Goal: Task Accomplishment & Management: Manage account settings

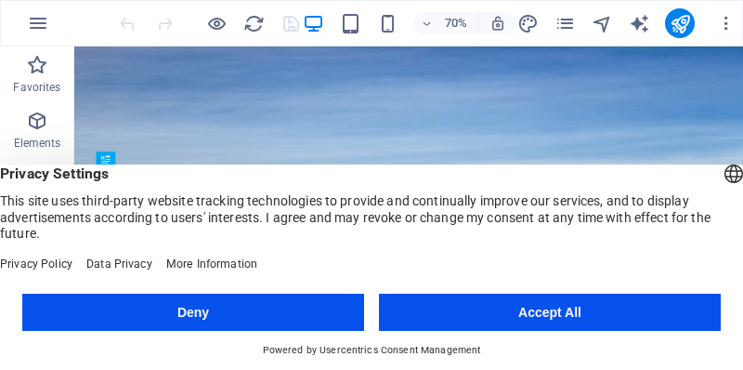
scroll to position [599, 0]
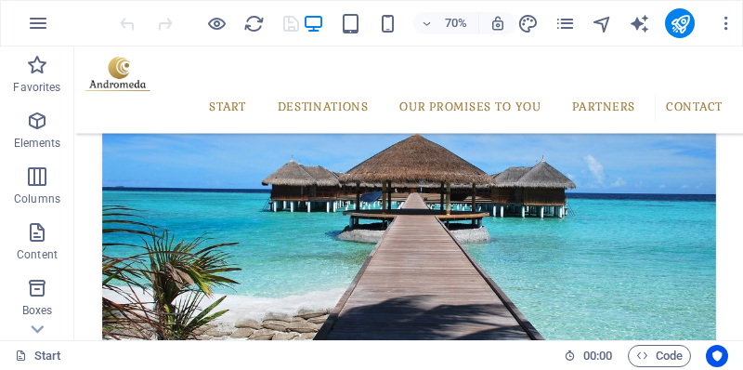
scroll to position [0, 0]
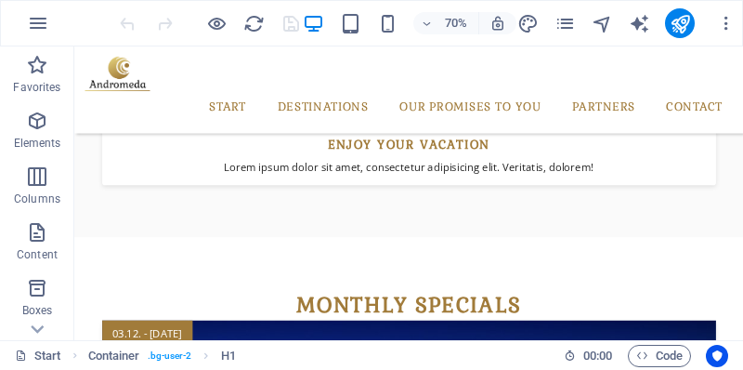
scroll to position [1784, 0]
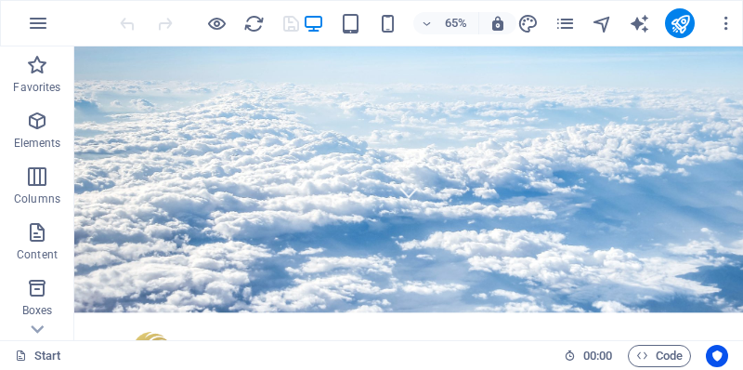
scroll to position [0, 0]
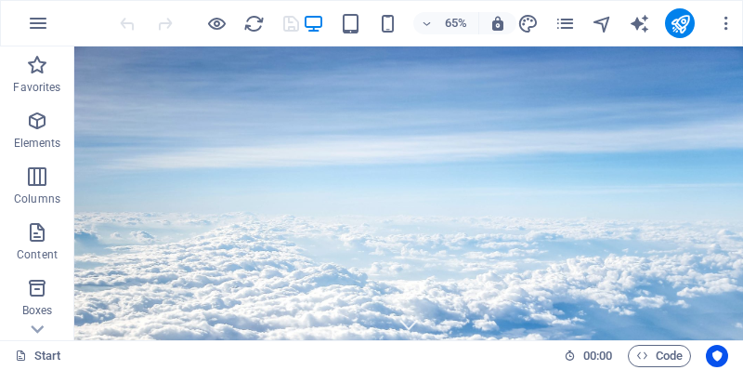
drag, startPoint x: 1100, startPoint y: 242, endPoint x: 796, endPoint y: 84, distance: 343.0
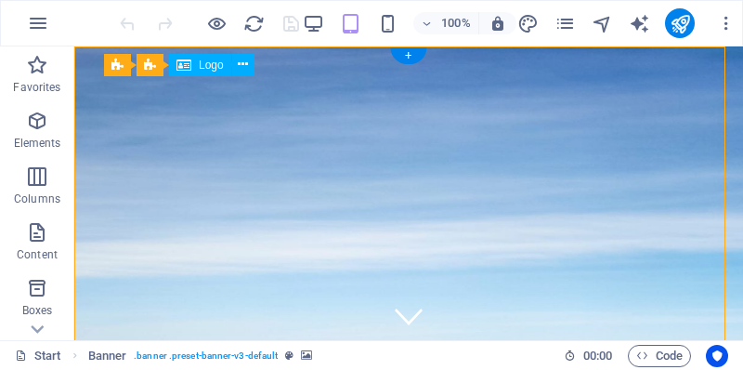
drag, startPoint x: 165, startPoint y: 111, endPoint x: 190, endPoint y: 118, distance: 25.9
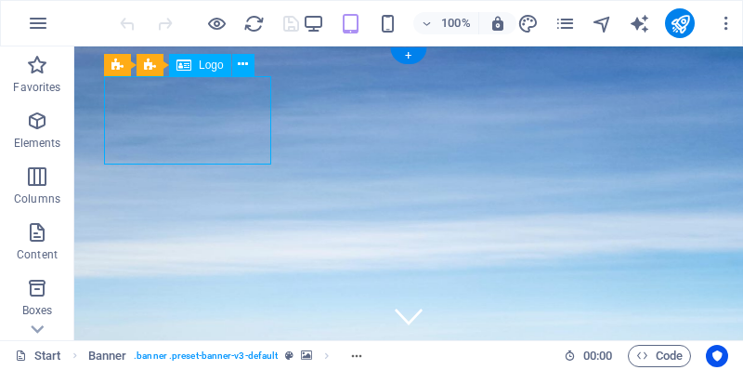
drag, startPoint x: 187, startPoint y: 111, endPoint x: 196, endPoint y: 136, distance: 26.7
drag, startPoint x: 196, startPoint y: 136, endPoint x: 174, endPoint y: 89, distance: 52.3
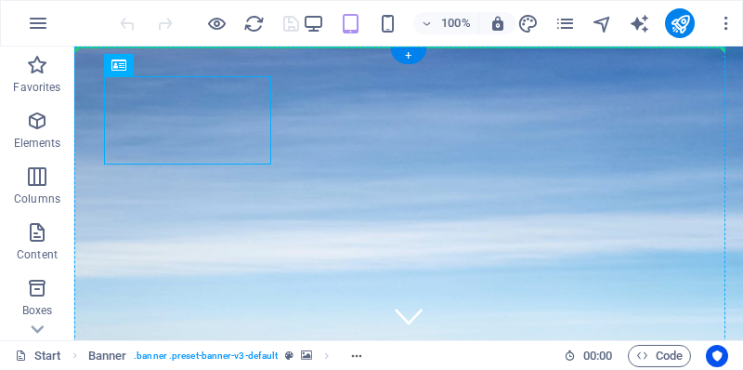
drag, startPoint x: 175, startPoint y: 90, endPoint x: 219, endPoint y: 172, distance: 93.1
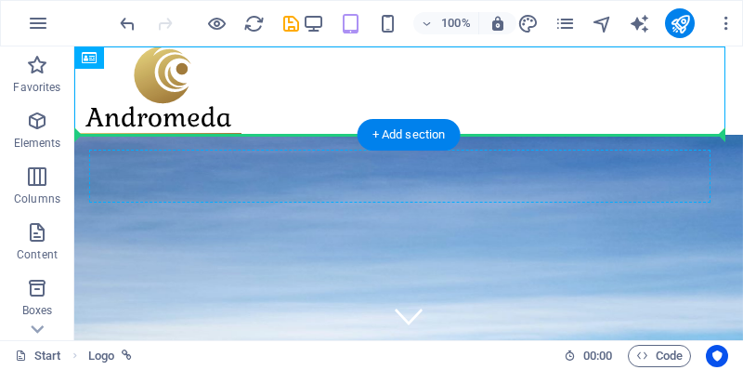
drag, startPoint x: 161, startPoint y: 93, endPoint x: 164, endPoint y: 170, distance: 77.2
drag, startPoint x: 167, startPoint y: 82, endPoint x: 167, endPoint y: 173, distance: 91.0
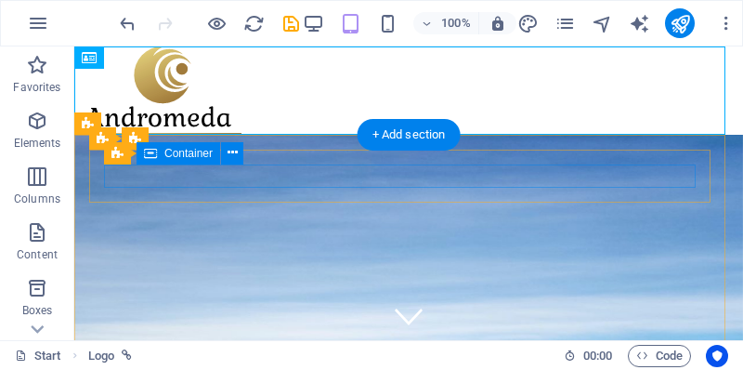
drag, startPoint x: 432, startPoint y: 47, endPoint x: 399, endPoint y: 170, distance: 126.8
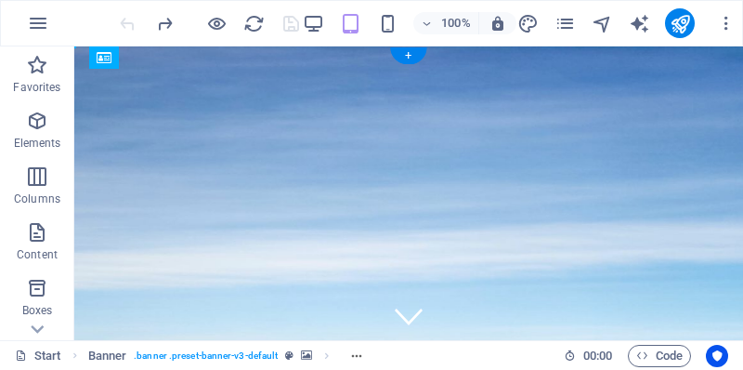
drag, startPoint x: 212, startPoint y: 123, endPoint x: 284, endPoint y: 123, distance: 72.4
drag, startPoint x: 608, startPoint y: 125, endPoint x: 369, endPoint y: 127, distance: 239.6
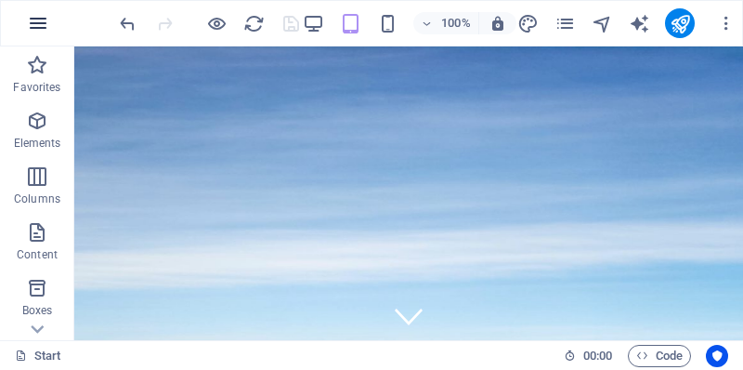
click at [29, 16] on icon "button" at bounding box center [38, 23] width 22 height 22
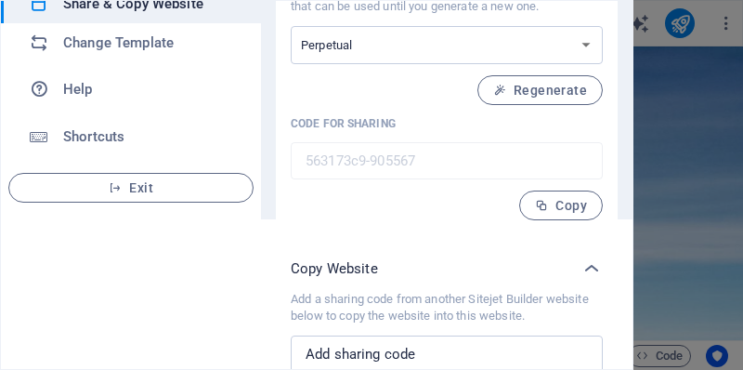
scroll to position [209, 0]
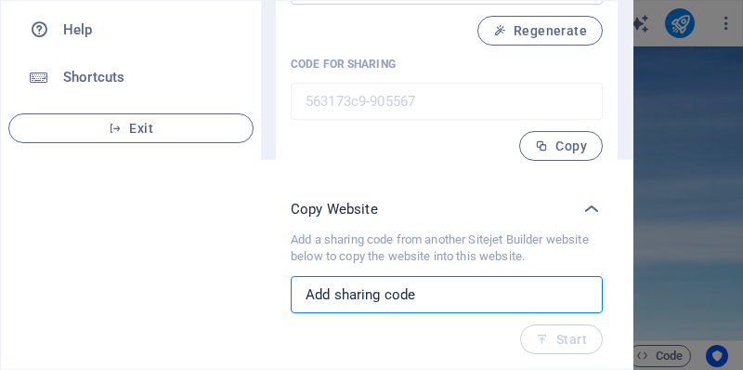
click at [485, 294] on input "text" at bounding box center [447, 294] width 312 height 37
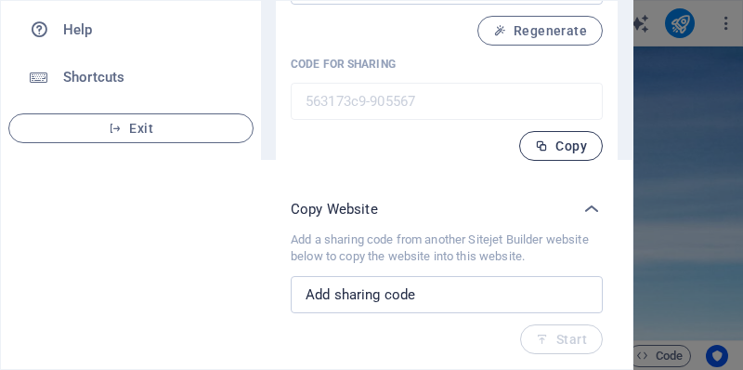
drag, startPoint x: 628, startPoint y: 163, endPoint x: 625, endPoint y: 149, distance: 15.1
drag, startPoint x: 636, startPoint y: 175, endPoint x: 623, endPoint y: 84, distance: 91.0
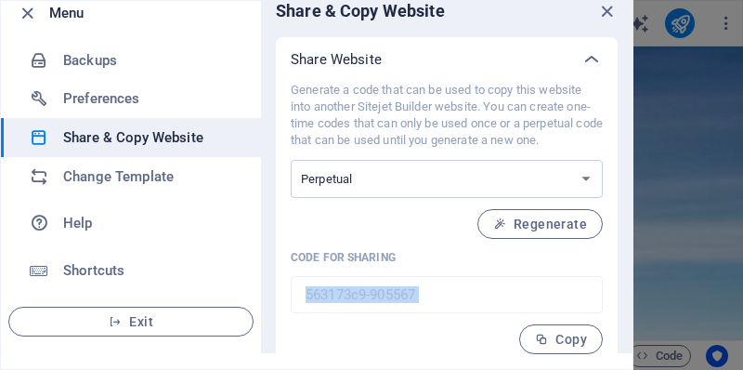
scroll to position [0, 0]
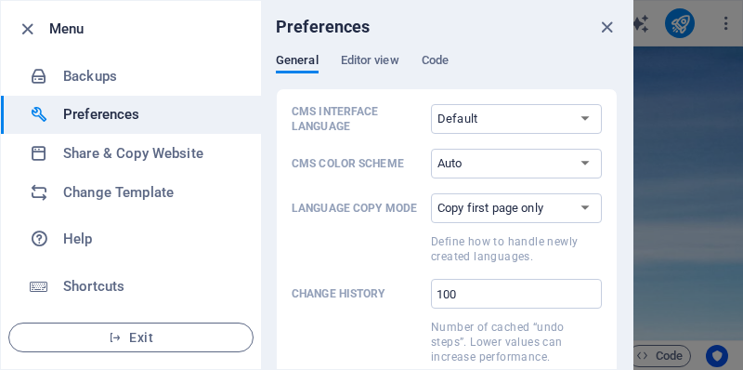
drag, startPoint x: 630, startPoint y: 54, endPoint x: 638, endPoint y: 161, distance: 107.1
click at [638, 161] on div "Menu Backups Preferences Share & Copy Website Change Template Help Shortcuts Ex…" at bounding box center [371, 185] width 743 height 370
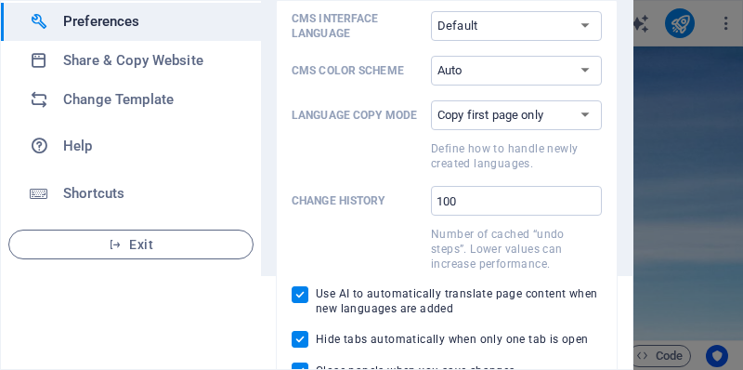
scroll to position [118, 0]
